Goal: Information Seeking & Learning: Learn about a topic

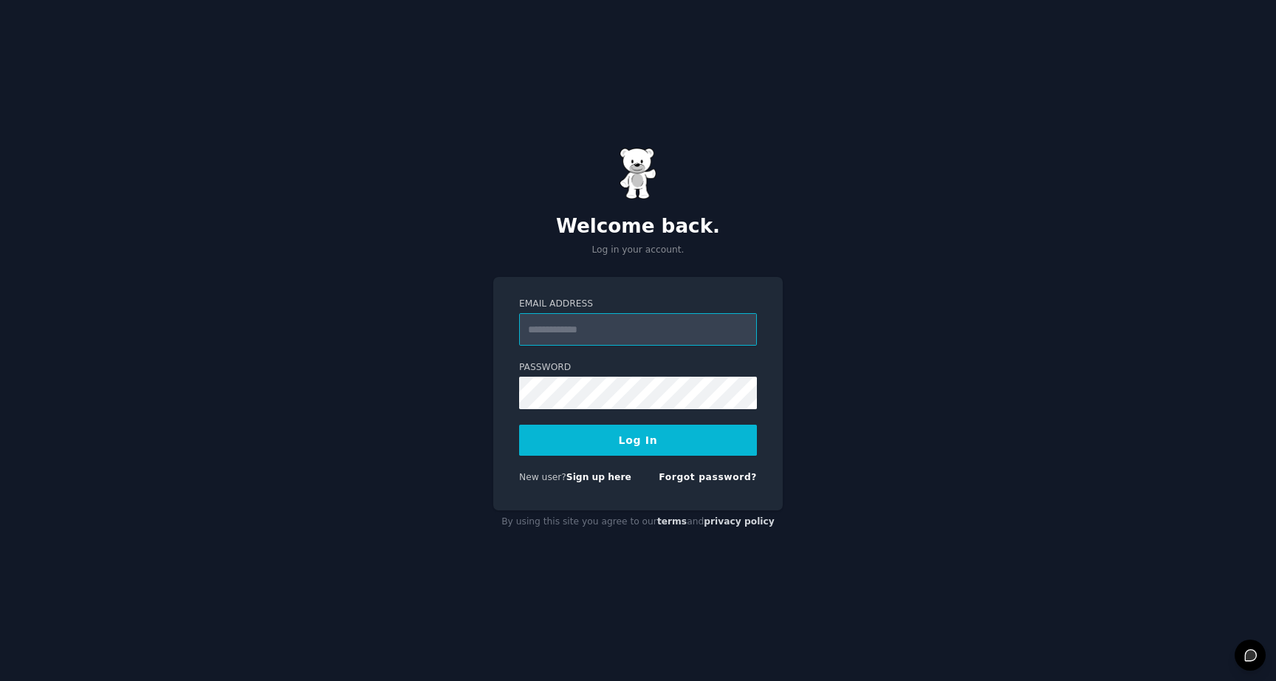
click at [586, 343] on input "Email Address" at bounding box center [638, 329] width 238 height 32
type input "**********"
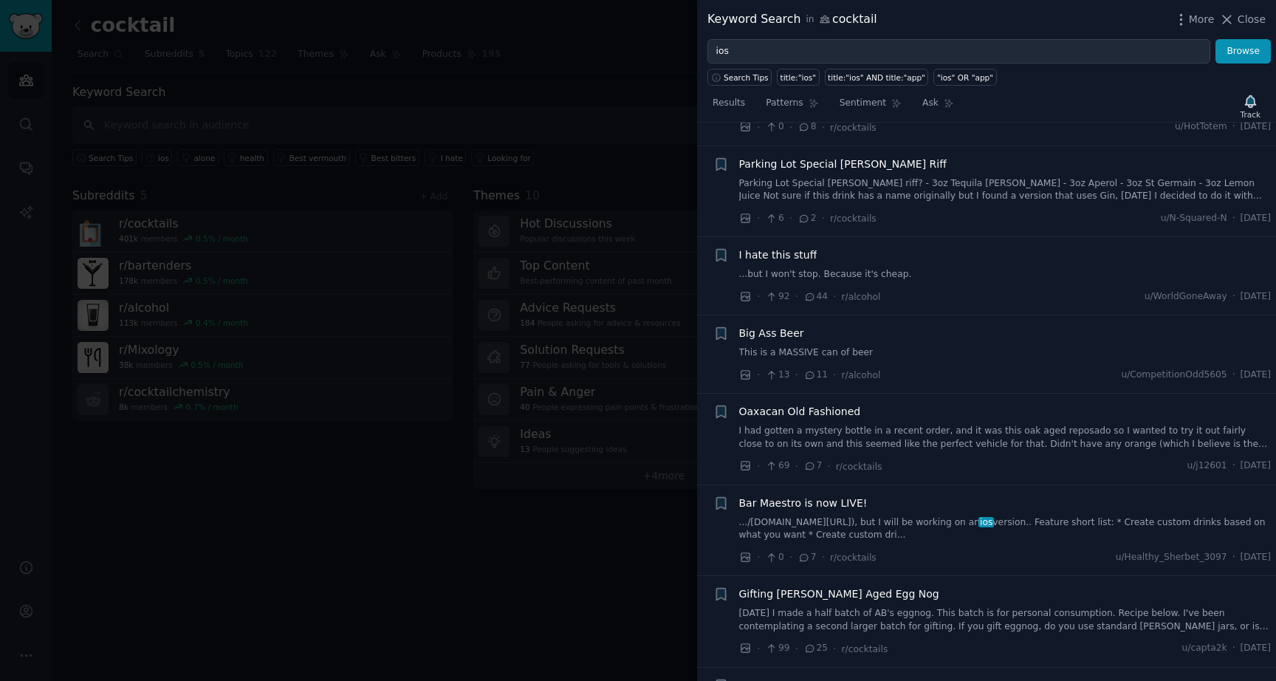
scroll to position [340, 0]
click at [823, 409] on span "Oaxacan Old Fashioned" at bounding box center [800, 411] width 122 height 16
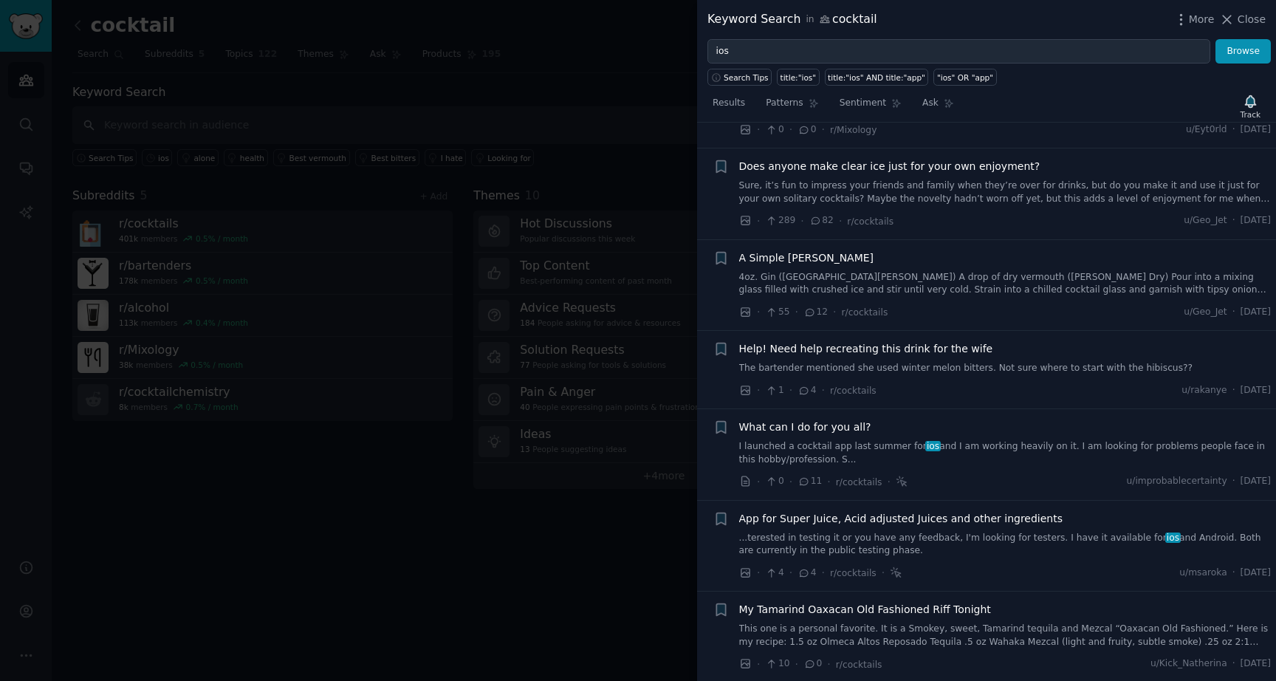
scroll to position [2819, 0]
click at [612, 389] on div at bounding box center [638, 340] width 1276 height 681
